Goal: Find specific page/section: Find specific page/section

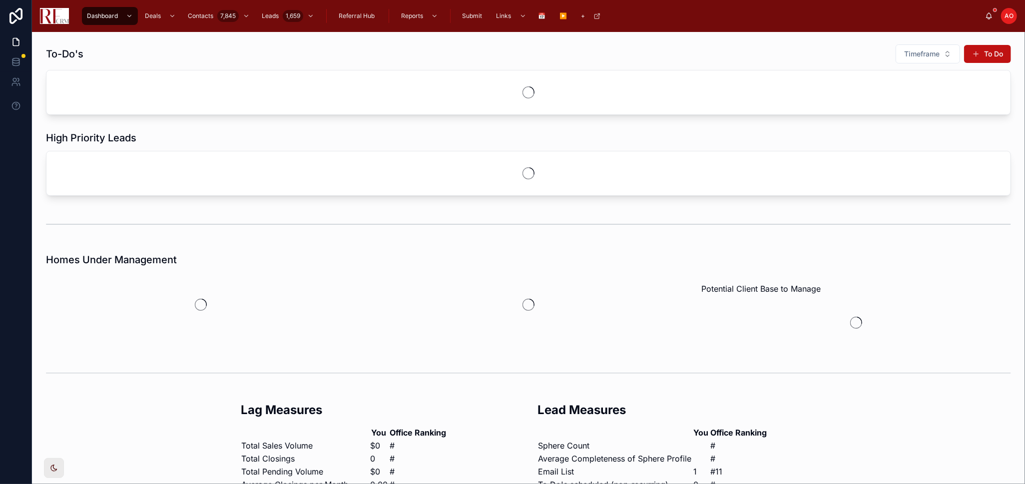
click at [305, 254] on div "Homes Under Management" at bounding box center [528, 260] width 965 height 14
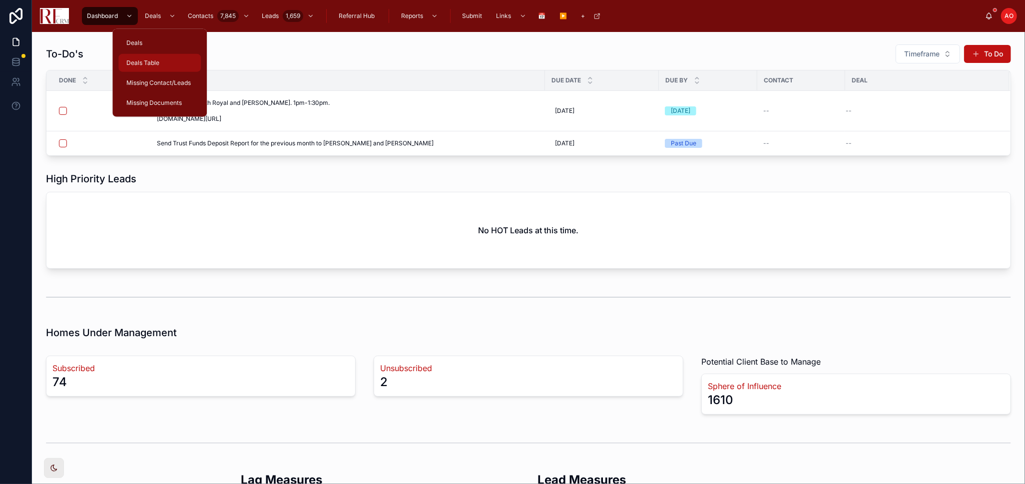
click at [183, 62] on div "Deals Table" at bounding box center [159, 63] width 70 height 16
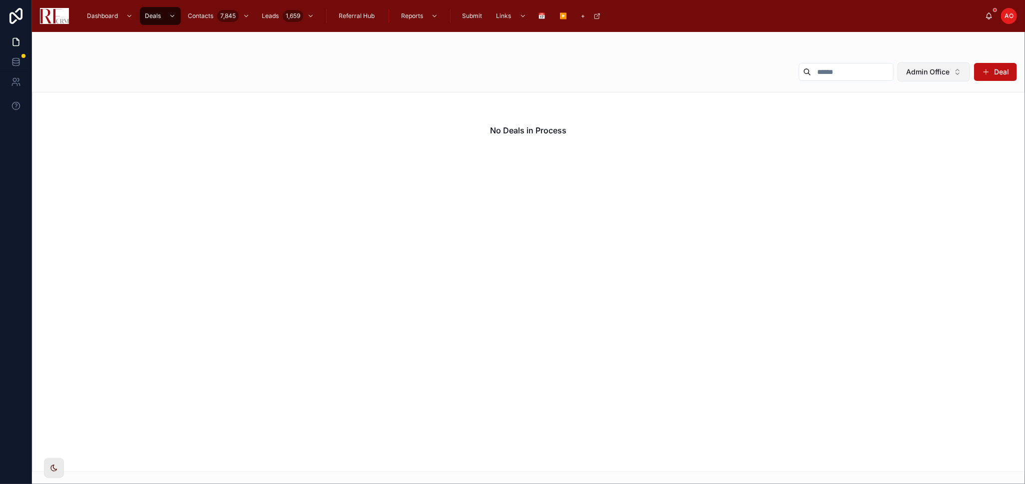
click at [947, 65] on button "Admin Office" at bounding box center [934, 71] width 72 height 19
click at [947, 110] on div "None" at bounding box center [934, 112] width 120 height 16
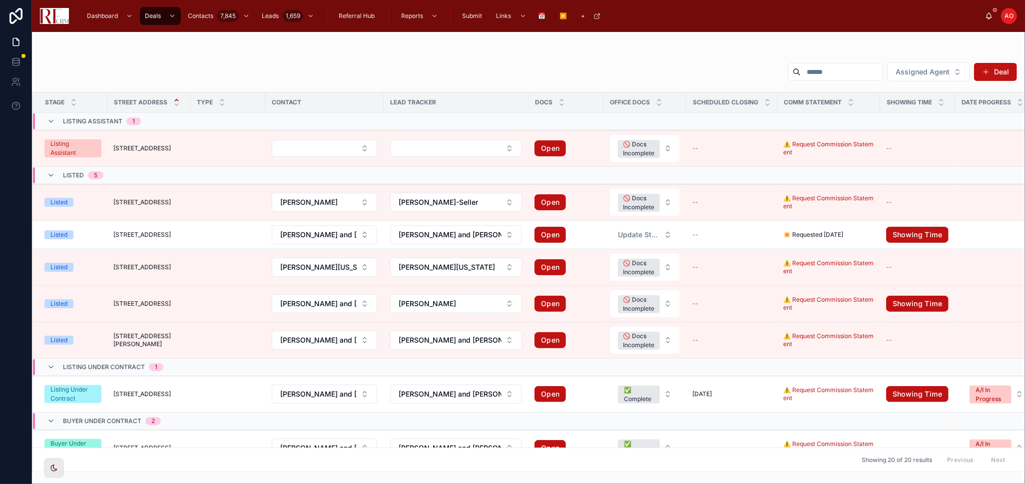
scroll to position [222, 0]
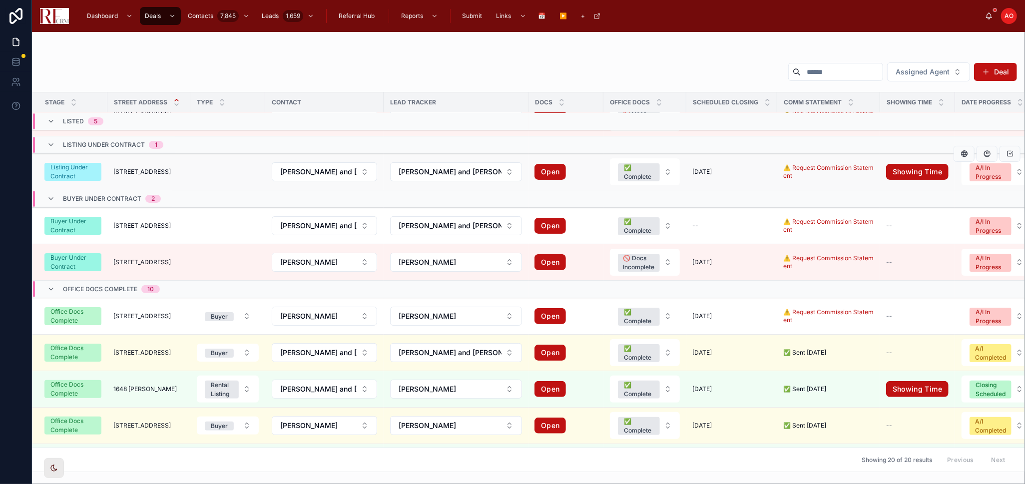
click at [166, 172] on span "[STREET_ADDRESS]" at bounding box center [141, 172] width 57 height 8
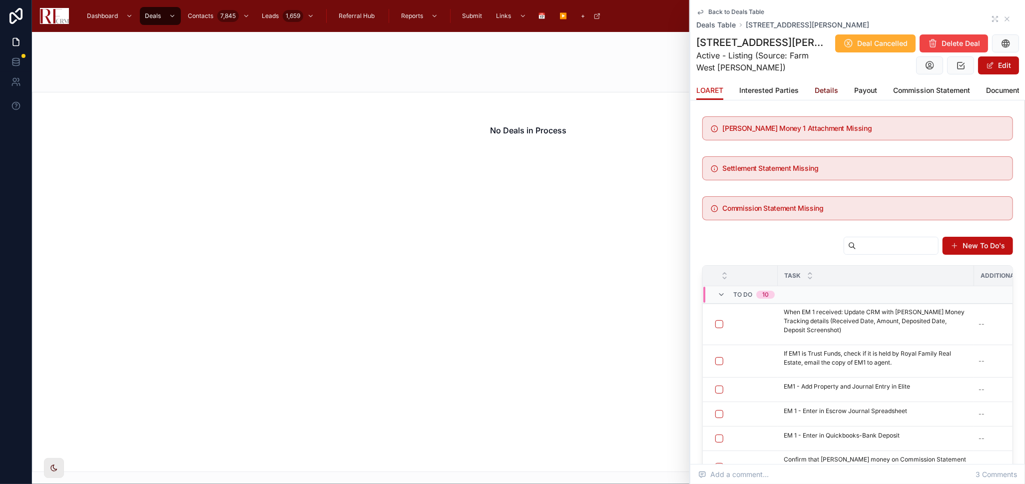
click at [821, 90] on span "Details" at bounding box center [826, 90] width 23 height 10
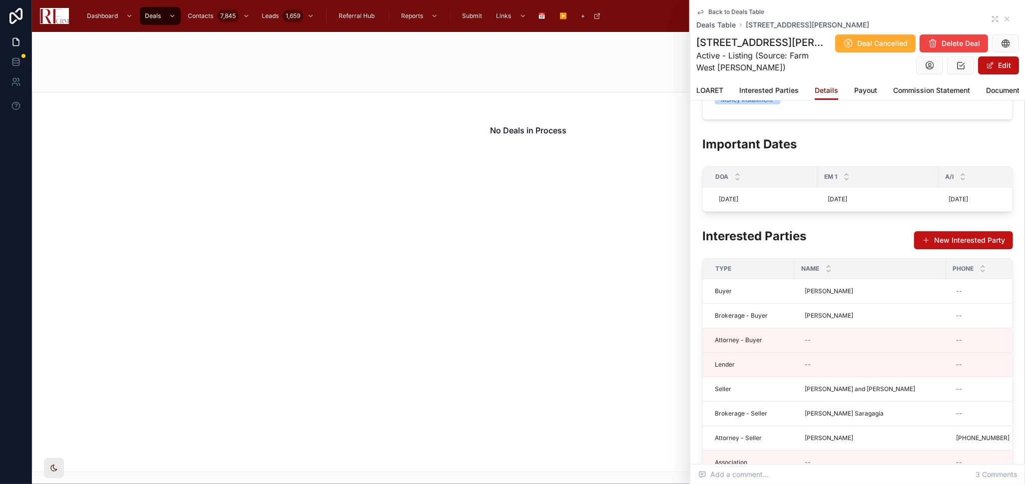
scroll to position [444, 0]
